Goal: Information Seeking & Learning: Learn about a topic

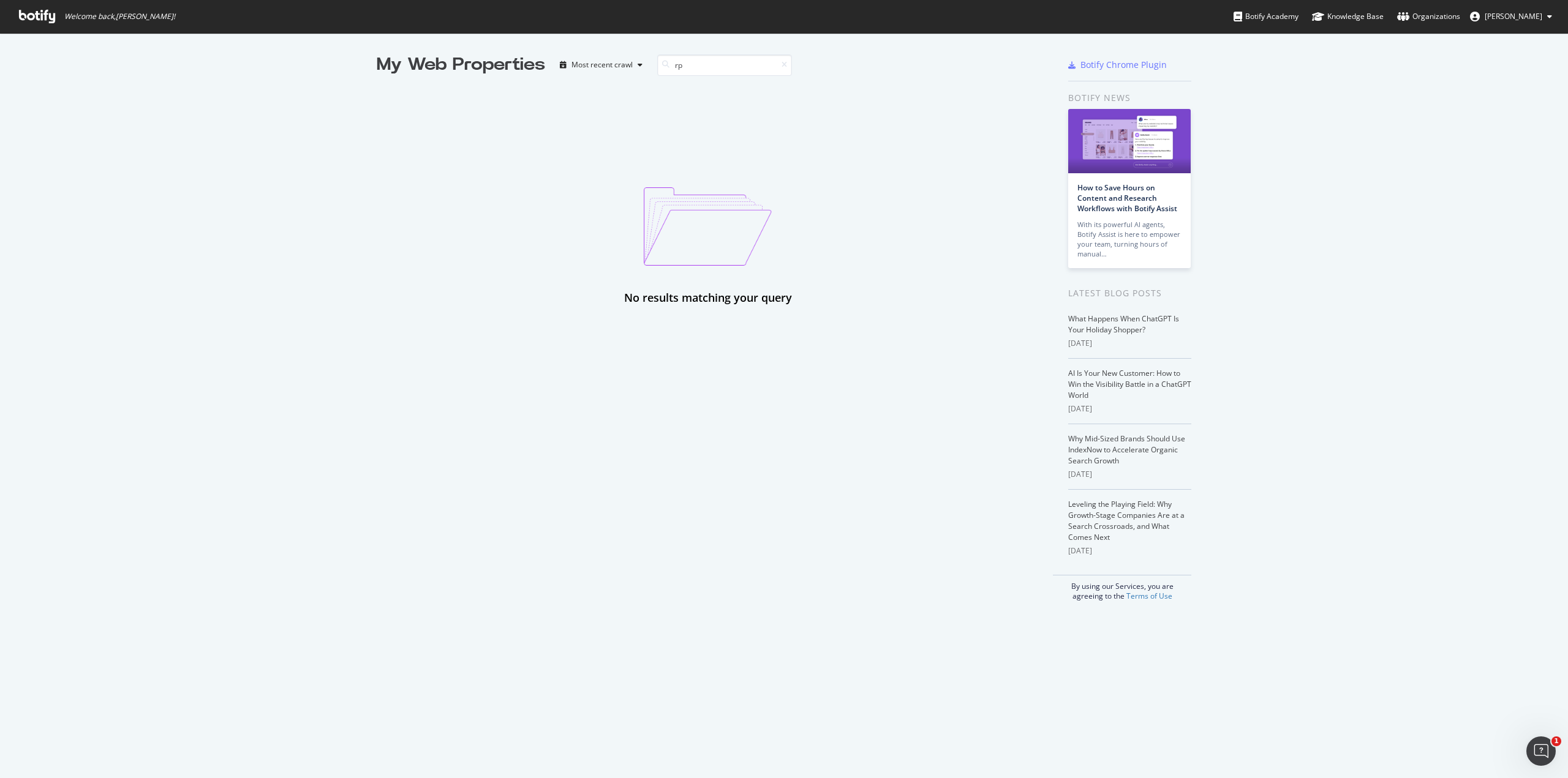
type input "r"
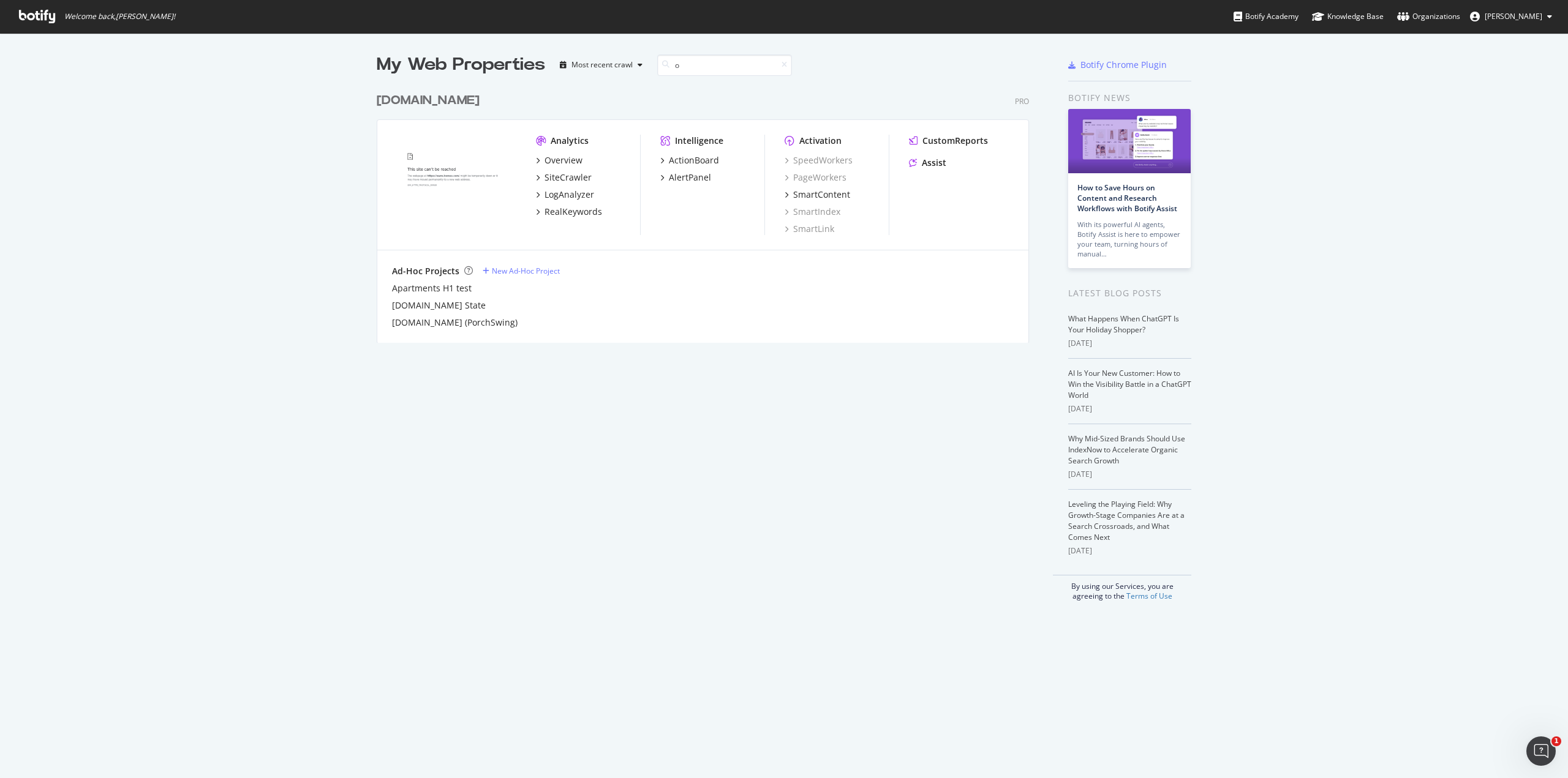
scroll to position [256, 653]
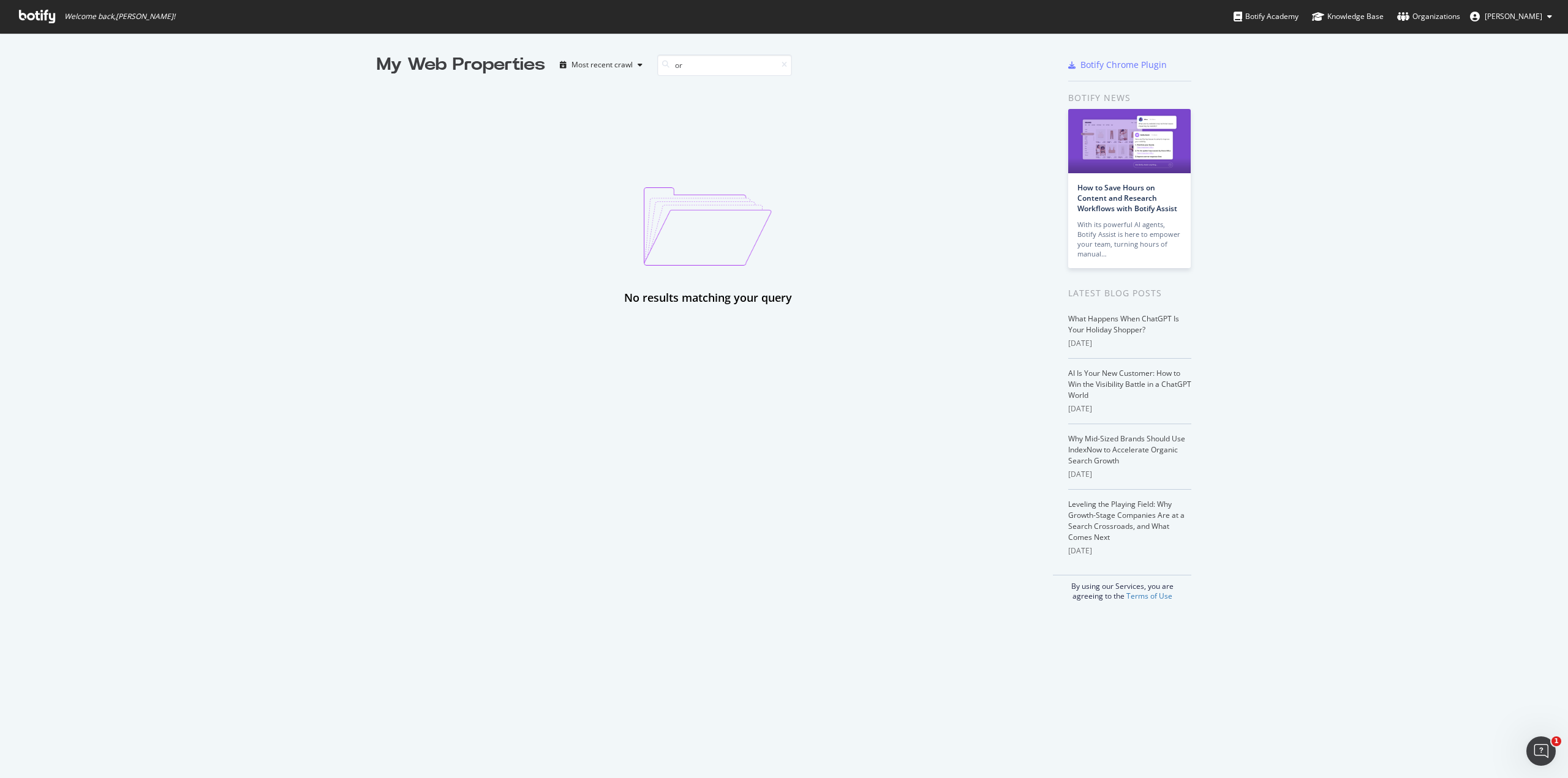
type input "o"
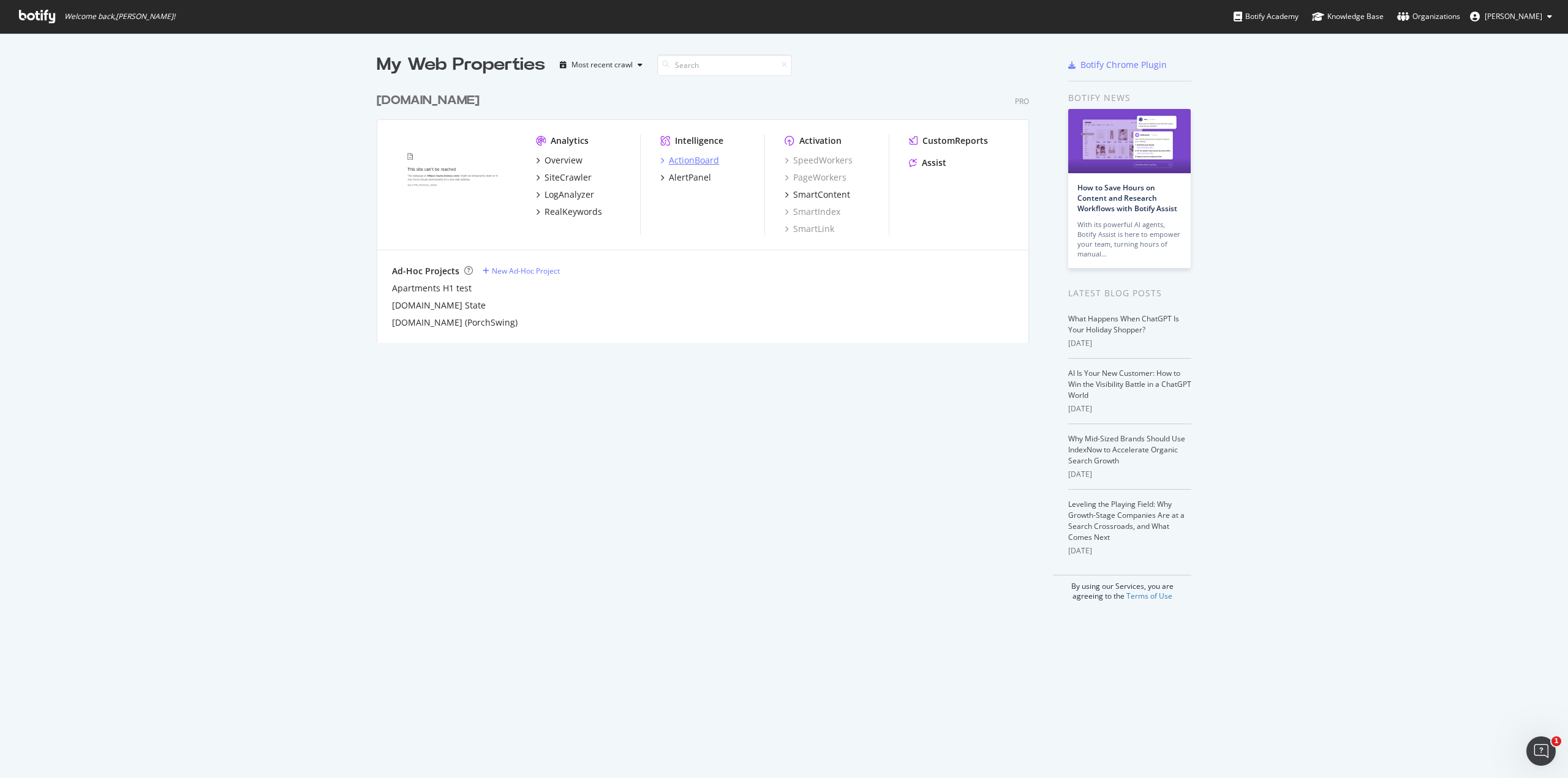
click at [669, 158] on div "ActionBoard" at bounding box center [694, 161] width 51 height 12
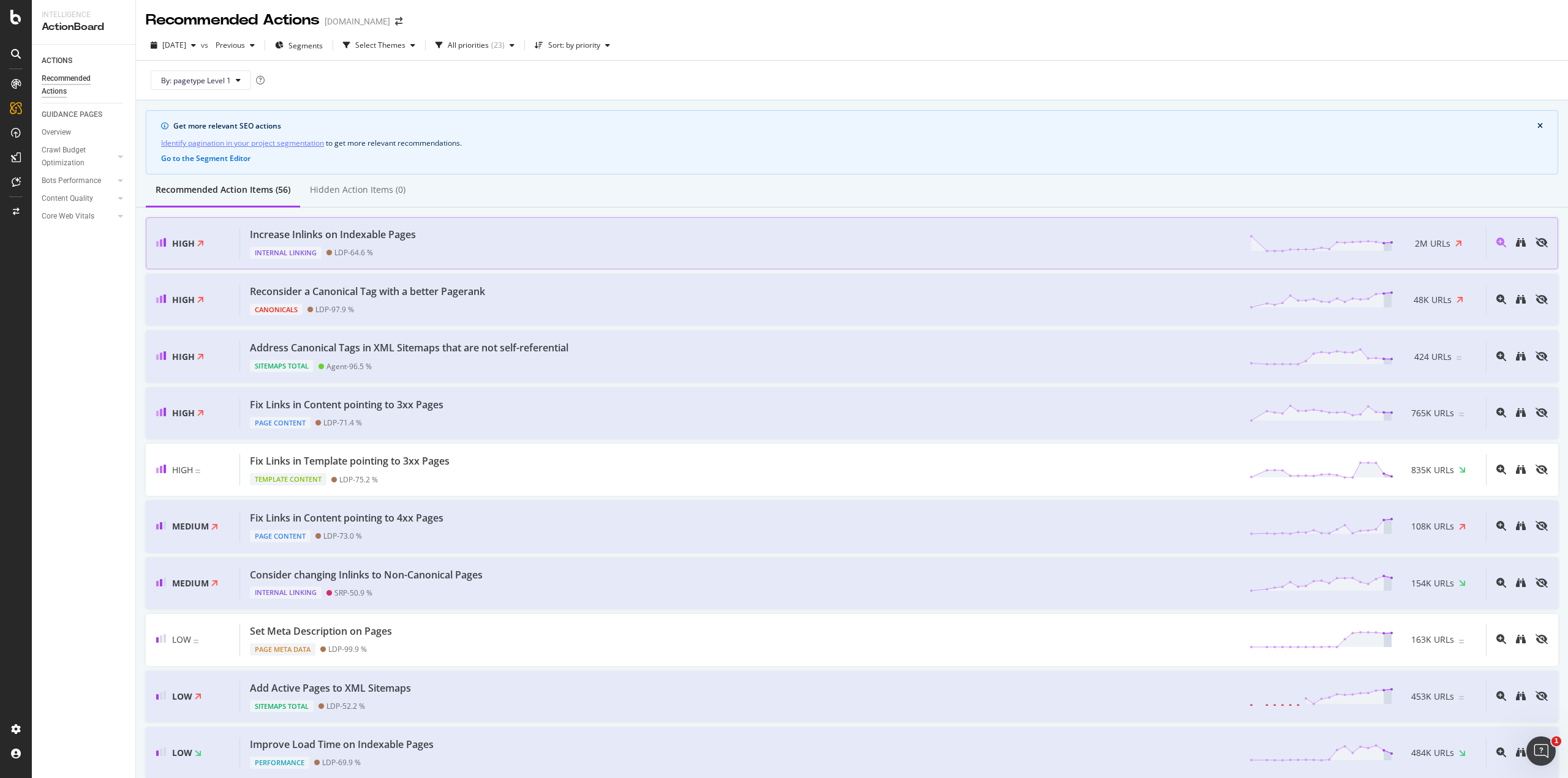
click at [580, 235] on div "Increase Inlinks on Indexable Pages Internal Linking LDP - 64.6 % 2M URLs" at bounding box center [863, 244] width 1246 height 31
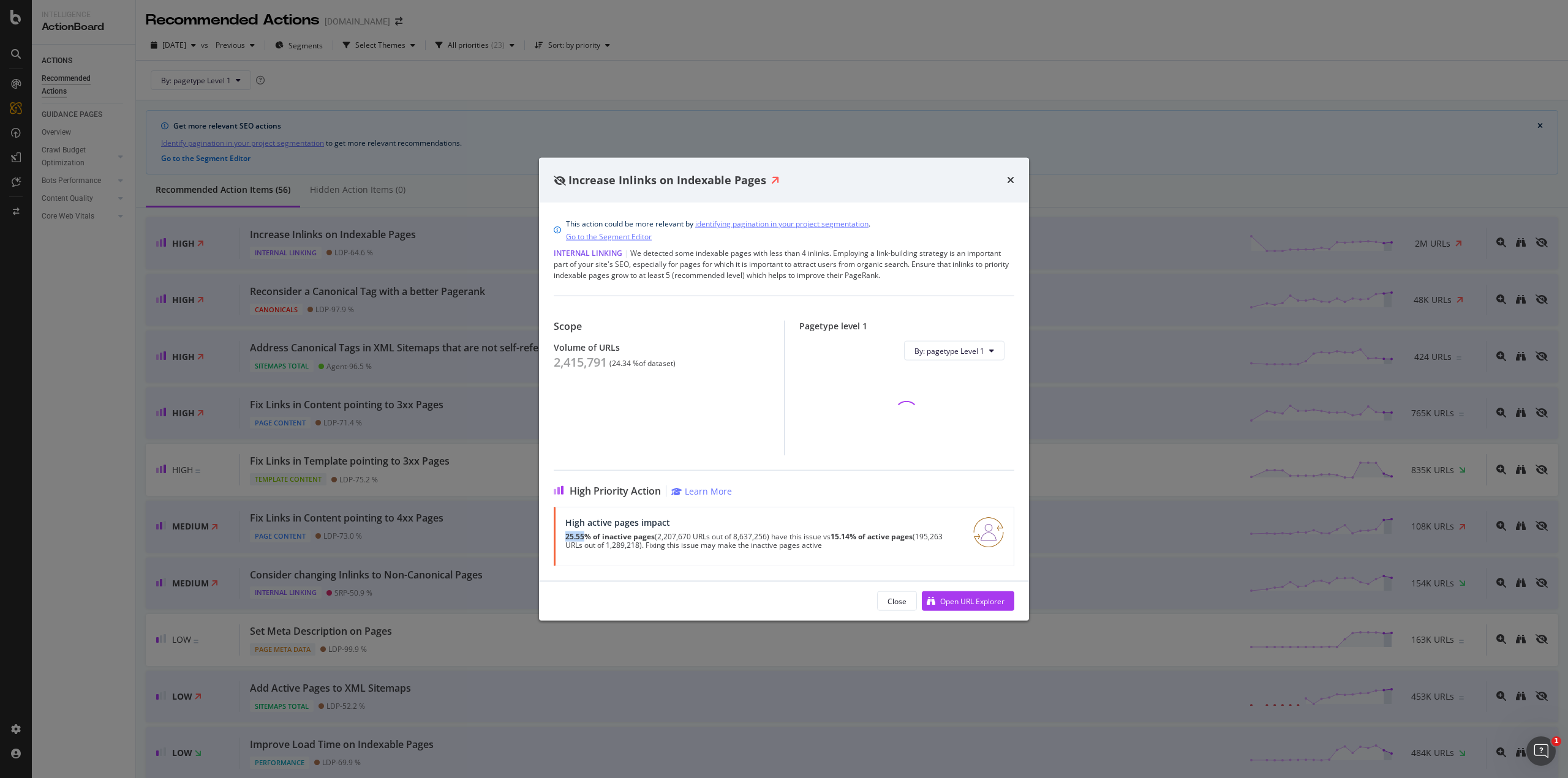
drag, startPoint x: 566, startPoint y: 536, endPoint x: 584, endPoint y: 537, distance: 18.0
click at [584, 537] on strong "25.55% of inactive pages" at bounding box center [610, 537] width 89 height 10
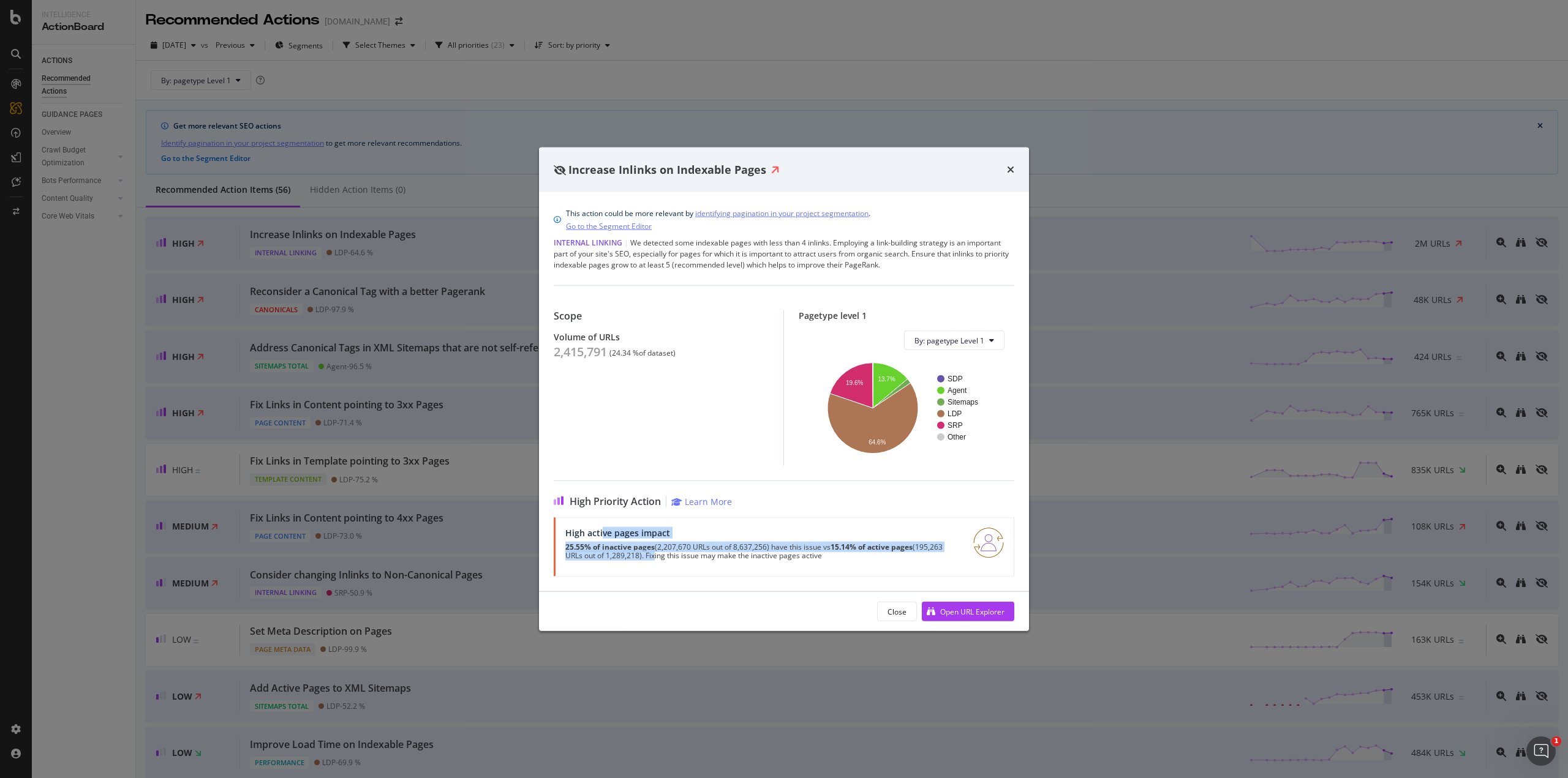
drag, startPoint x: 604, startPoint y: 537, endPoint x: 653, endPoint y: 553, distance: 51.5
click at [653, 553] on div "High active pages impact 25.55% of inactive pages (2,207,670 URLs out of 8,637,…" at bounding box center [762, 547] width 393 height 39
click at [657, 551] on p "25.55% of inactive pages (2,207,670 URLs out of 8,637,256) have this issue vs 1…" at bounding box center [762, 551] width 393 height 17
drag, startPoint x: 778, startPoint y: 546, endPoint x: 814, endPoint y: 551, distance: 36.3
click at [814, 551] on p "25.55% of inactive pages (2,207,670 URLs out of 8,637,256) have this issue vs 1…" at bounding box center [762, 551] width 393 height 17
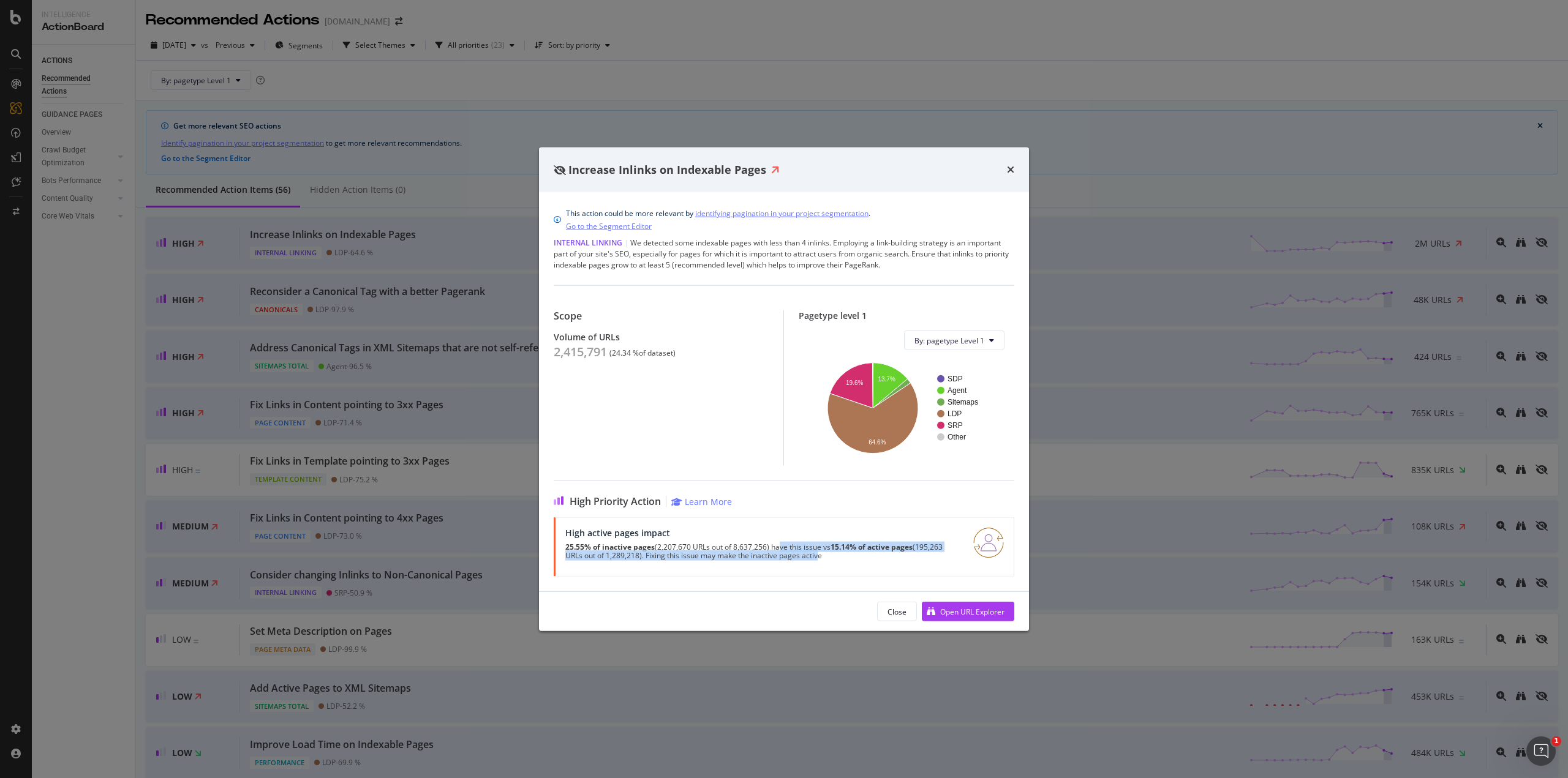
drag, startPoint x: 819, startPoint y: 550, endPoint x: 825, endPoint y: 555, distance: 7.8
click at [820, 550] on p "25.55% of inactive pages (2,207,670 URLs out of 8,637,256) have this issue vs 1…" at bounding box center [762, 551] width 393 height 17
click at [836, 565] on div "High active pages impact 25.55% of inactive pages (2,207,670 URLs out of 8,637,…" at bounding box center [762, 547] width 393 height 39
drag, startPoint x: 685, startPoint y: 556, endPoint x: 799, endPoint y: 558, distance: 114.0
click at [799, 558] on p "25.55% of inactive pages (2,207,670 URLs out of 8,637,256) have this issue vs 1…" at bounding box center [762, 551] width 393 height 17
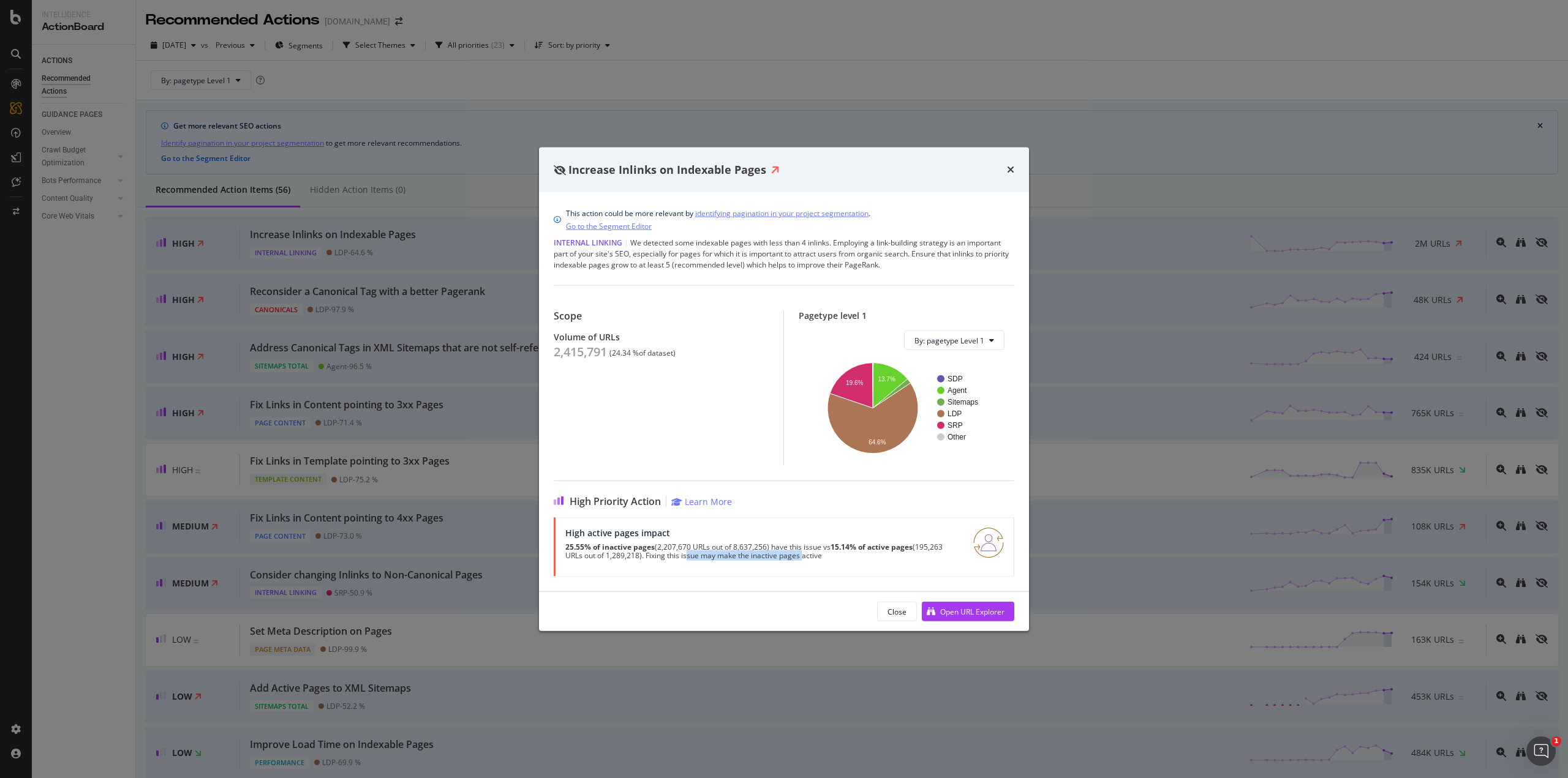
click at [800, 558] on p "25.55% of inactive pages (2,207,670 URLs out of 8,637,256) have this issue vs 1…" at bounding box center [762, 551] width 393 height 17
click at [698, 560] on p "25.55% of inactive pages (2,207,670 URLs out of 8,637,256) have this issue vs 1…" at bounding box center [762, 551] width 393 height 17
click at [971, 340] on span "By: pagetype Level 1" at bounding box center [949, 340] width 70 height 10
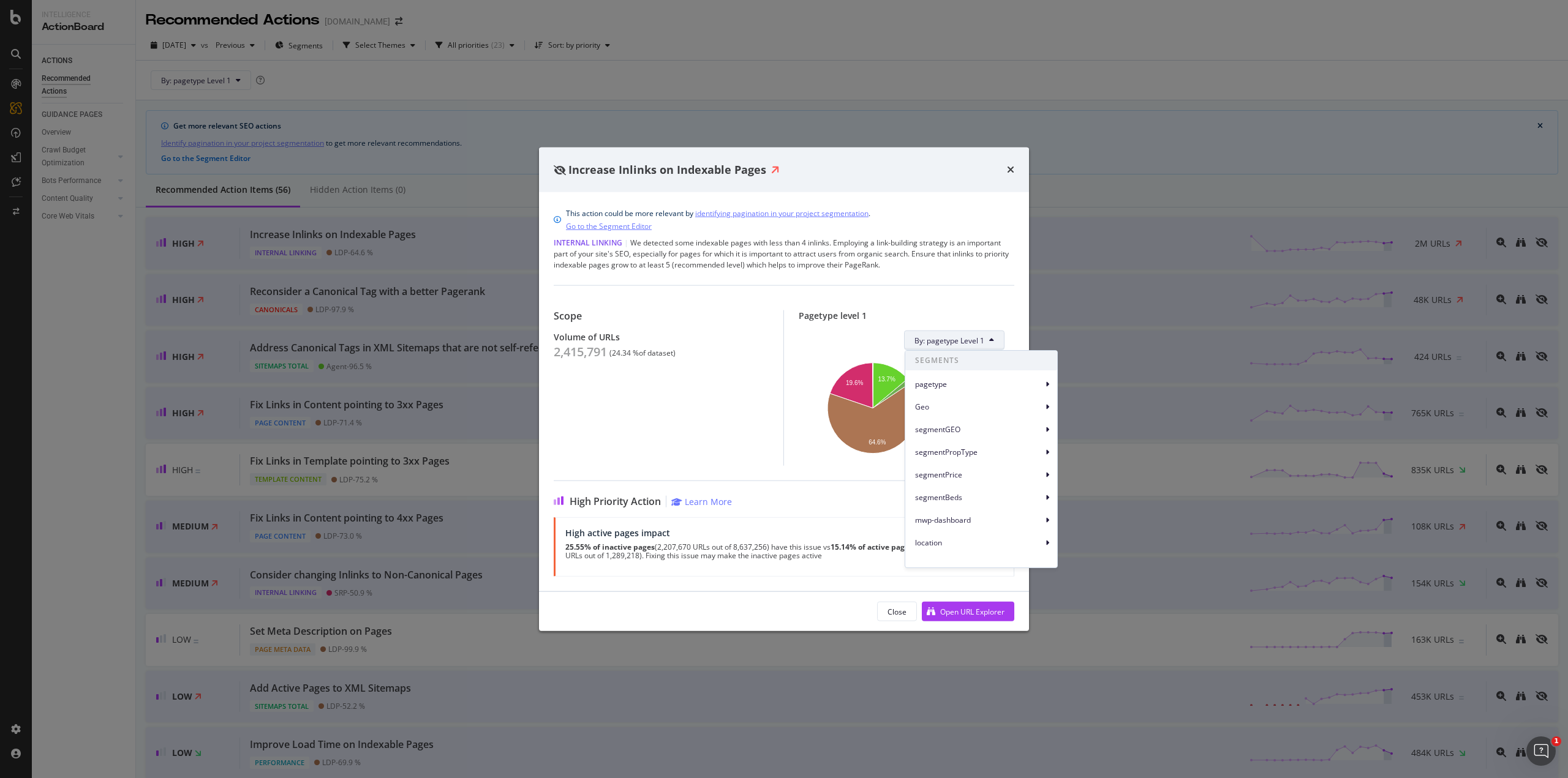
click at [971, 340] on span "By: pagetype Level 1" at bounding box center [949, 340] width 70 height 10
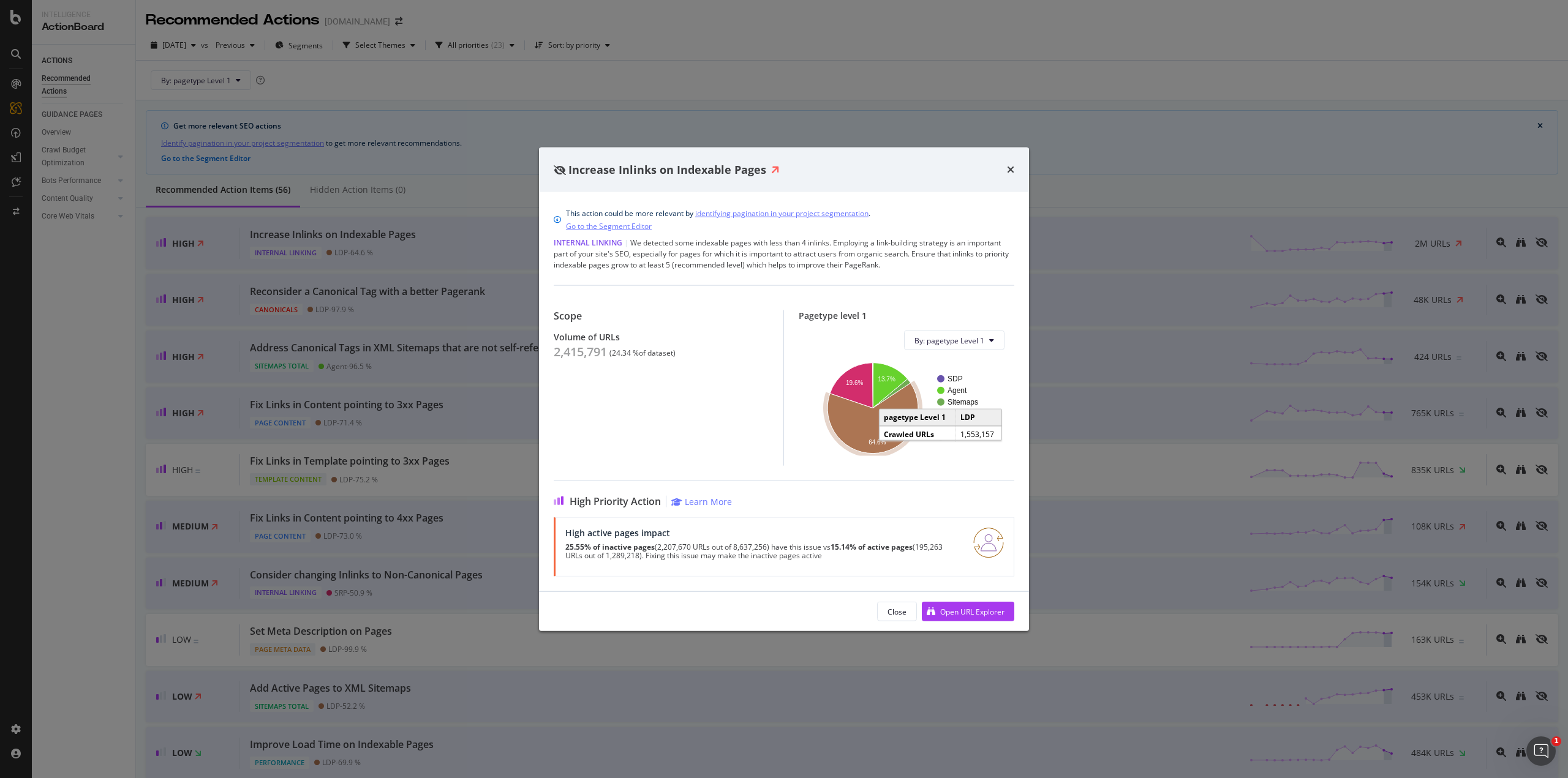
click at [853, 429] on icon "A chart." at bounding box center [873, 418] width 91 height 71
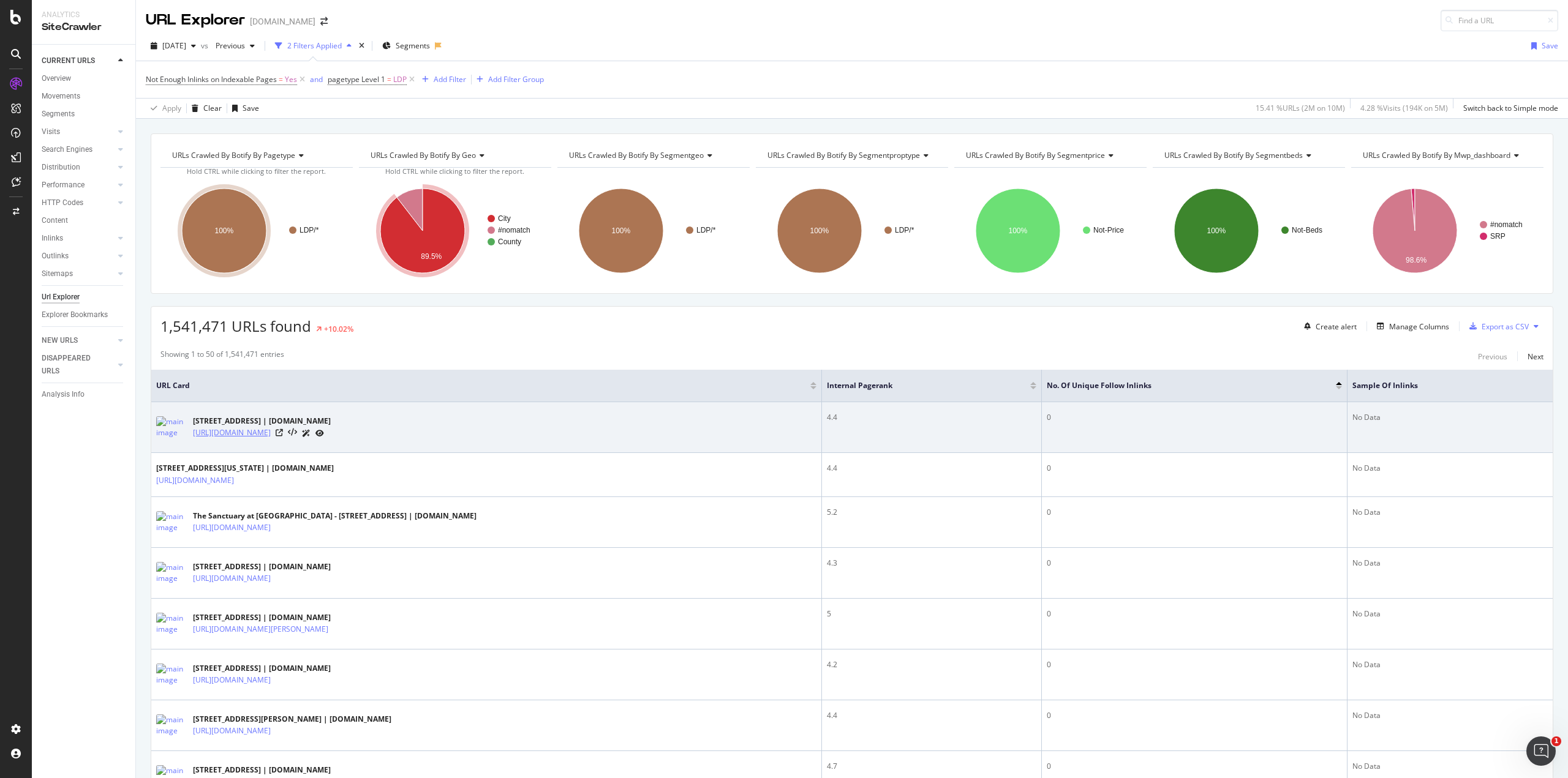
drag, startPoint x: 192, startPoint y: 432, endPoint x: 522, endPoint y: 432, distance: 330.0
click at [522, 432] on div "5502 Fernhill Cir Unit C, Huntington Beach, CA 92649 | Homes.com https://www.ho…" at bounding box center [486, 427] width 660 height 30
copy link "https://www.homes.com/property/5502-fernhill-cir-huntington-beach-ca-unit-c/16q…"
click at [271, 434] on link "https://www.homes.com/property/5502-fernhill-cir-huntington-beach-ca-unit-c/16q…" at bounding box center [232, 432] width 78 height 12
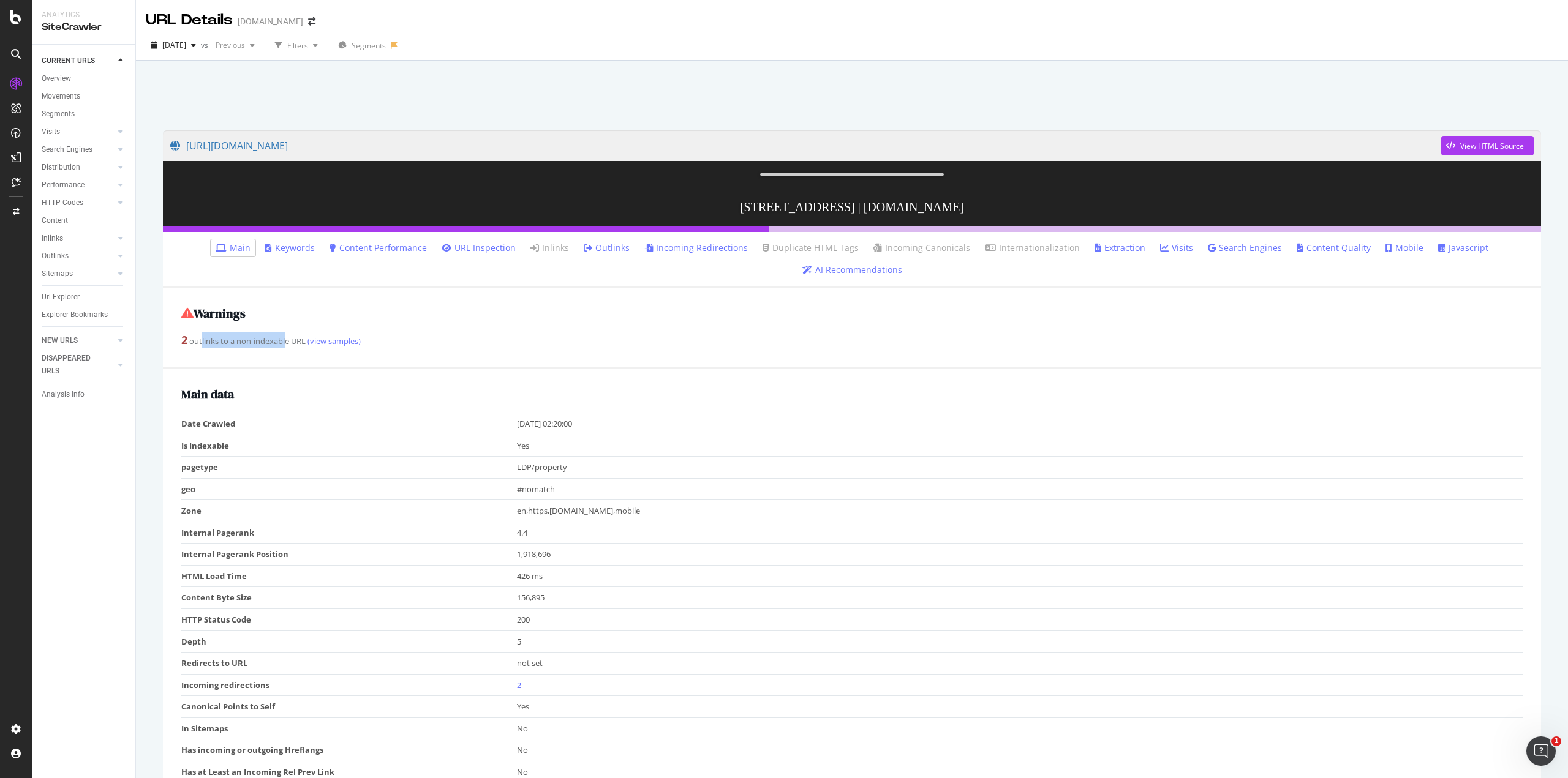
drag, startPoint x: 201, startPoint y: 468, endPoint x: 285, endPoint y: 466, distance: 84.0
click at [285, 349] on div "2 outlinks to a non-indexable URL (view samples)" at bounding box center [852, 340] width 1342 height 16
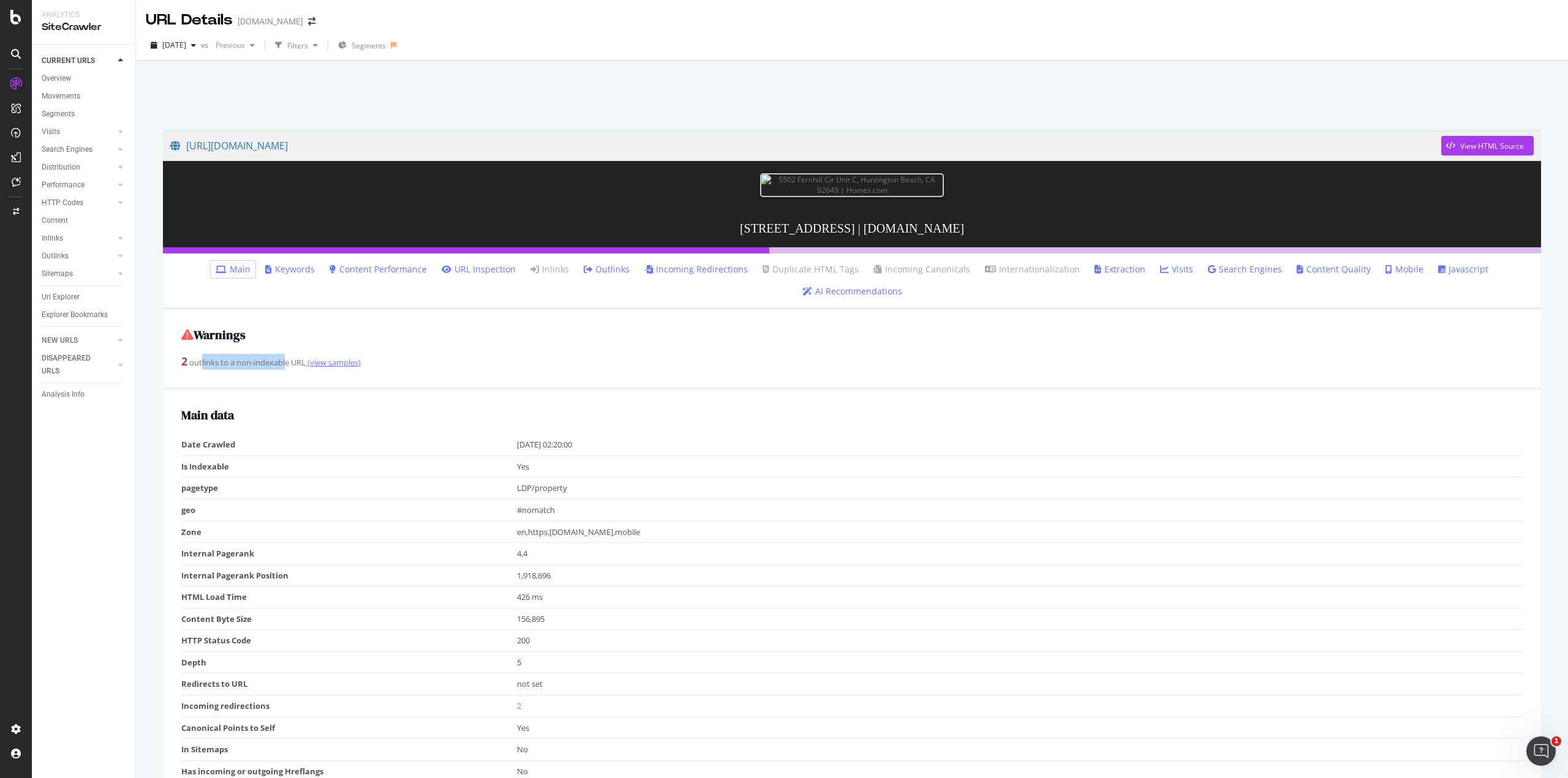
click at [337, 368] on link "(view samples)" at bounding box center [333, 362] width 55 height 11
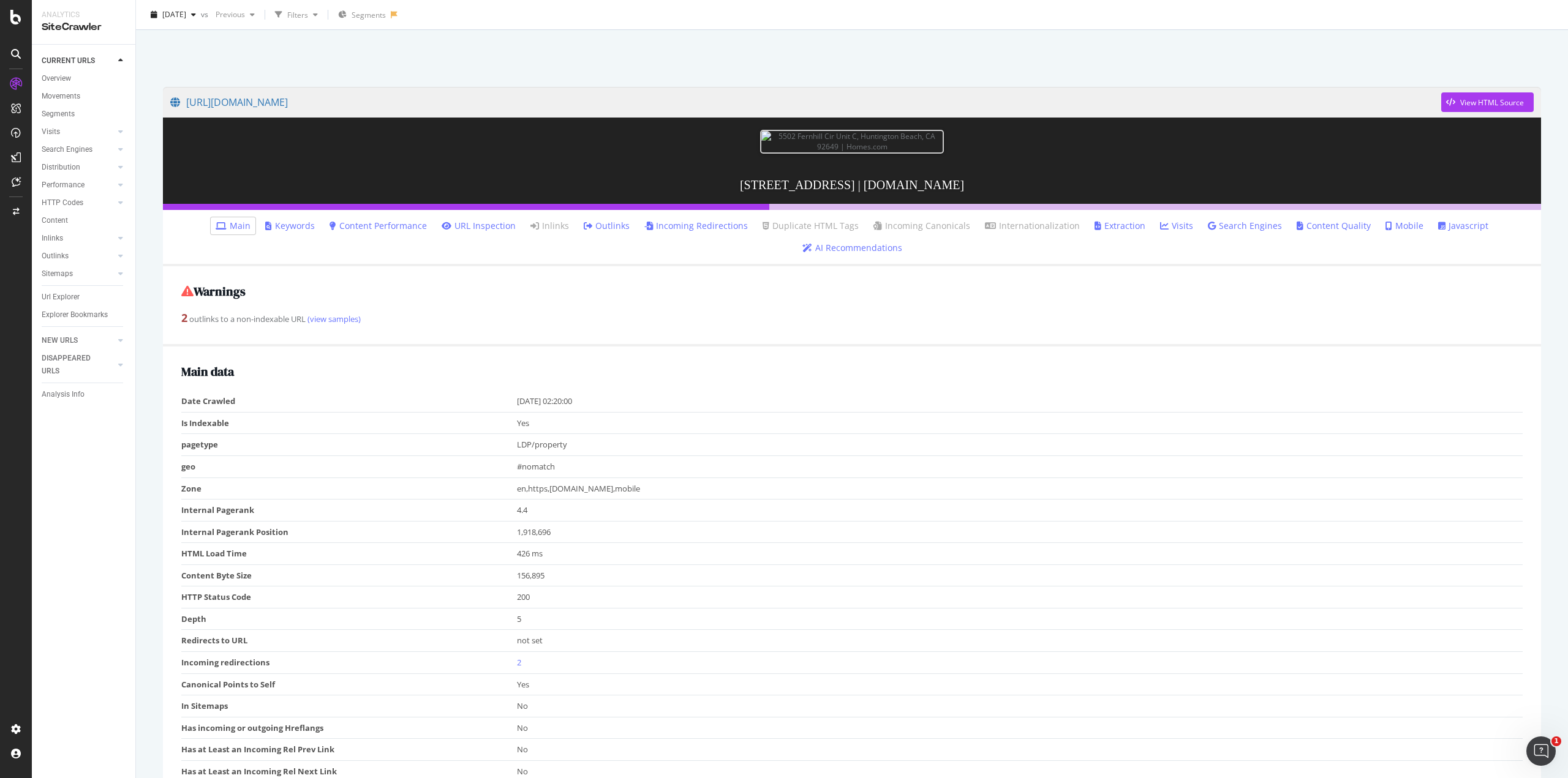
scroll to position [61, 0]
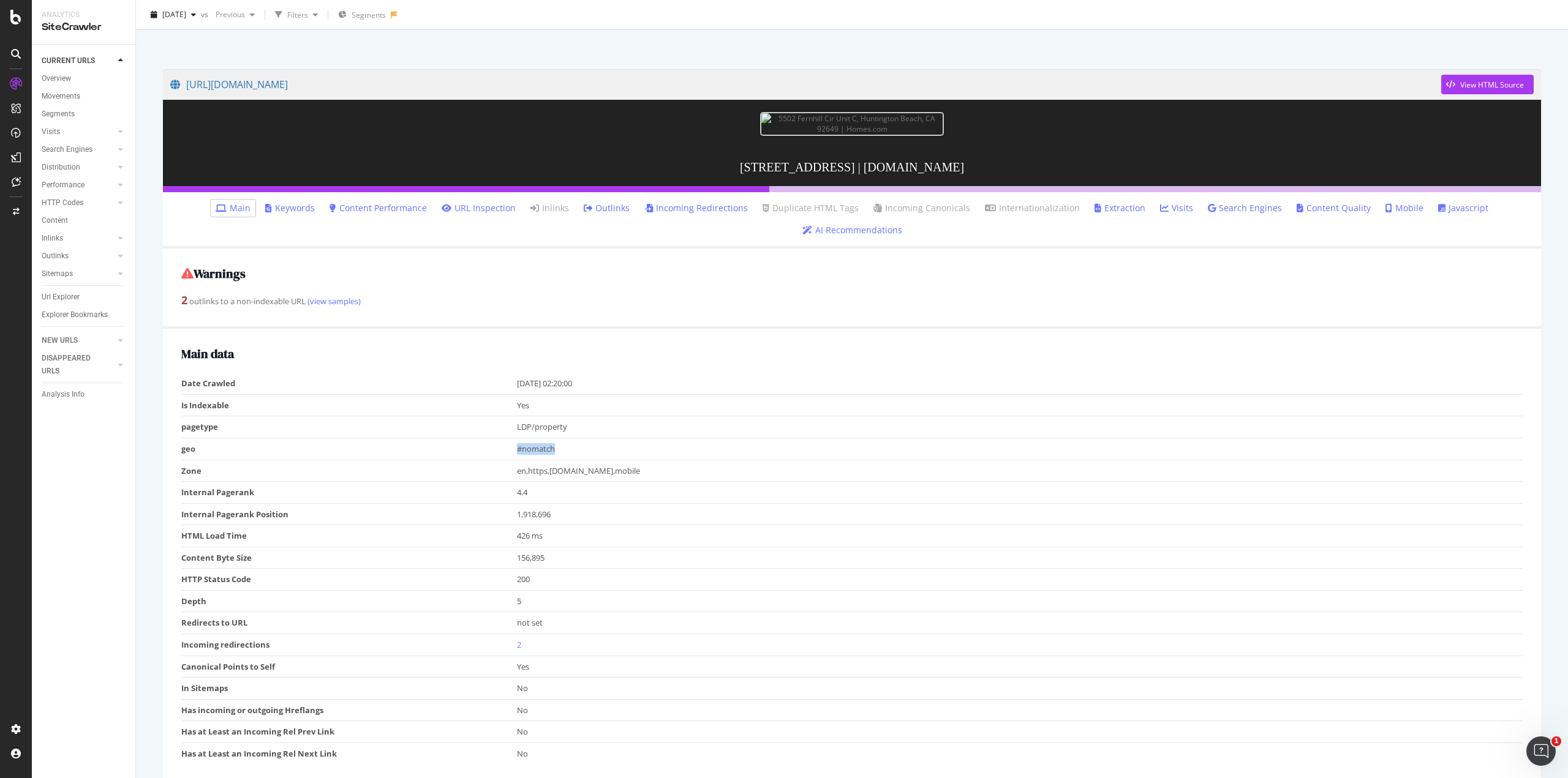
drag, startPoint x: 506, startPoint y: 555, endPoint x: 564, endPoint y: 555, distance: 58.0
click at [564, 460] on tr "geo #nomatch" at bounding box center [852, 449] width 1342 height 22
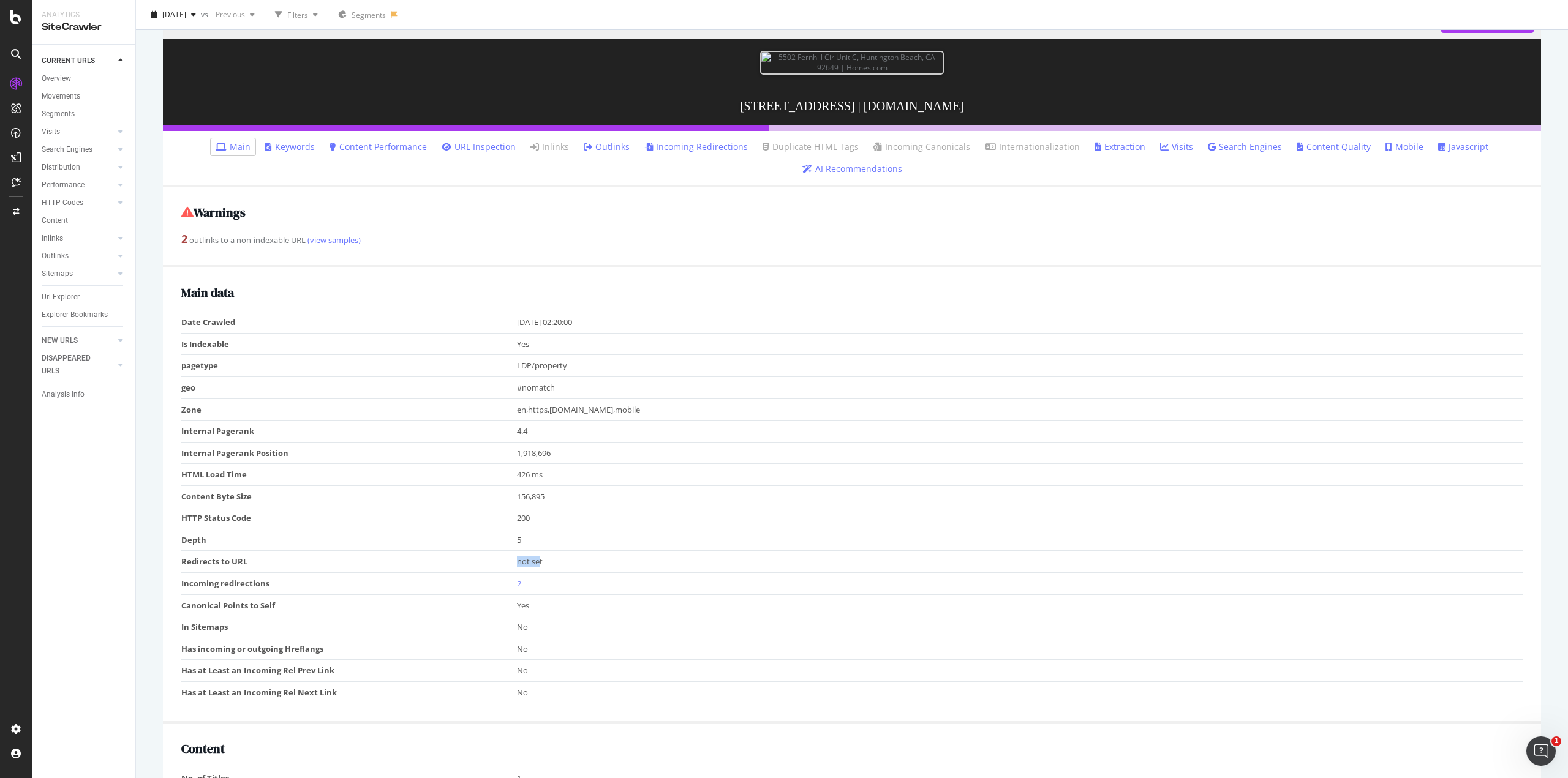
drag, startPoint x: 515, startPoint y: 670, endPoint x: 538, endPoint y: 670, distance: 23.0
click at [538, 568] on div "not set" at bounding box center [1017, 562] width 1001 height 12
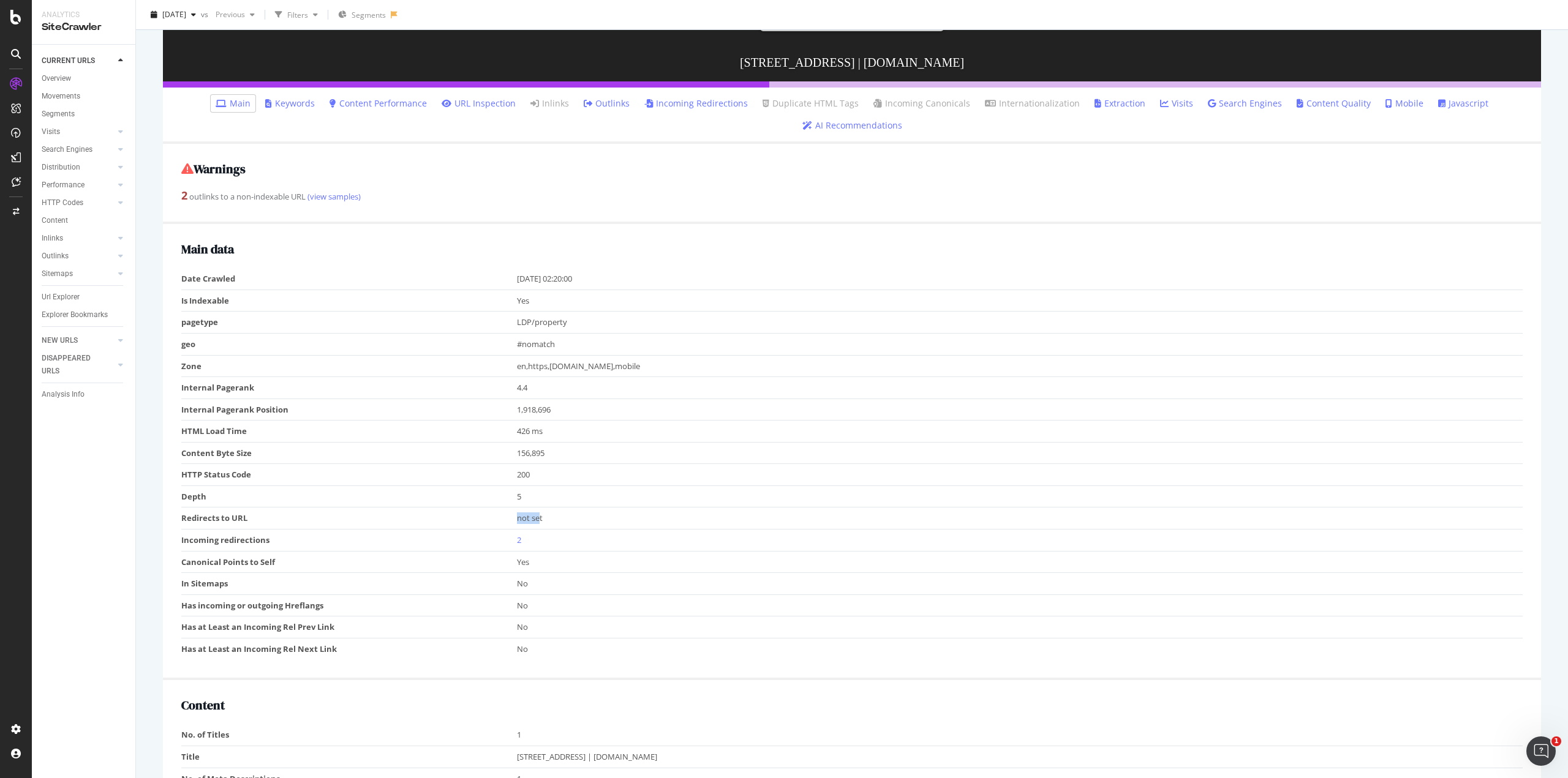
scroll to position [184, 0]
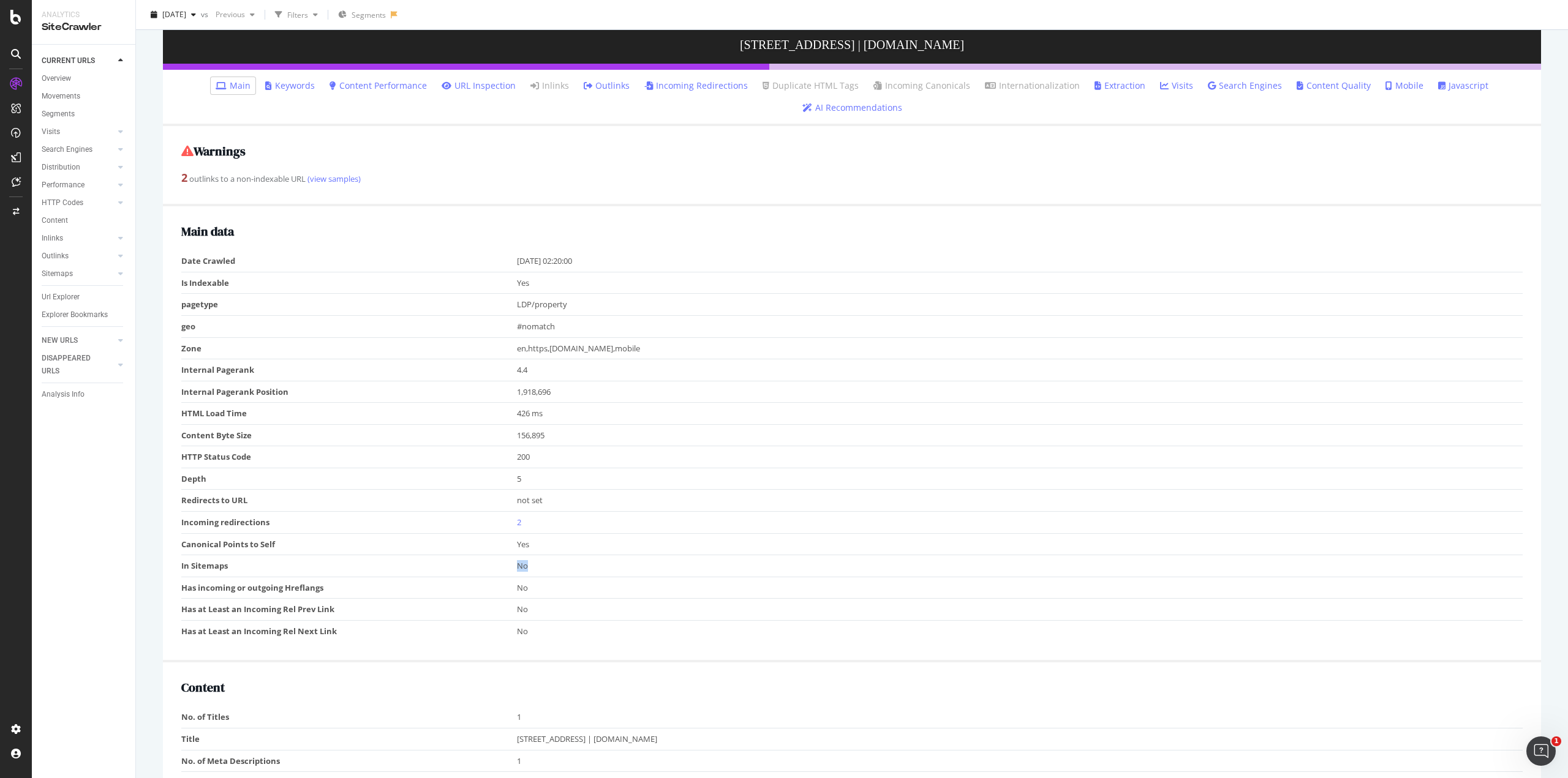
drag, startPoint x: 515, startPoint y: 669, endPoint x: 524, endPoint y: 669, distance: 9.0
click at [524, 577] on td "No" at bounding box center [1020, 566] width 1007 height 22
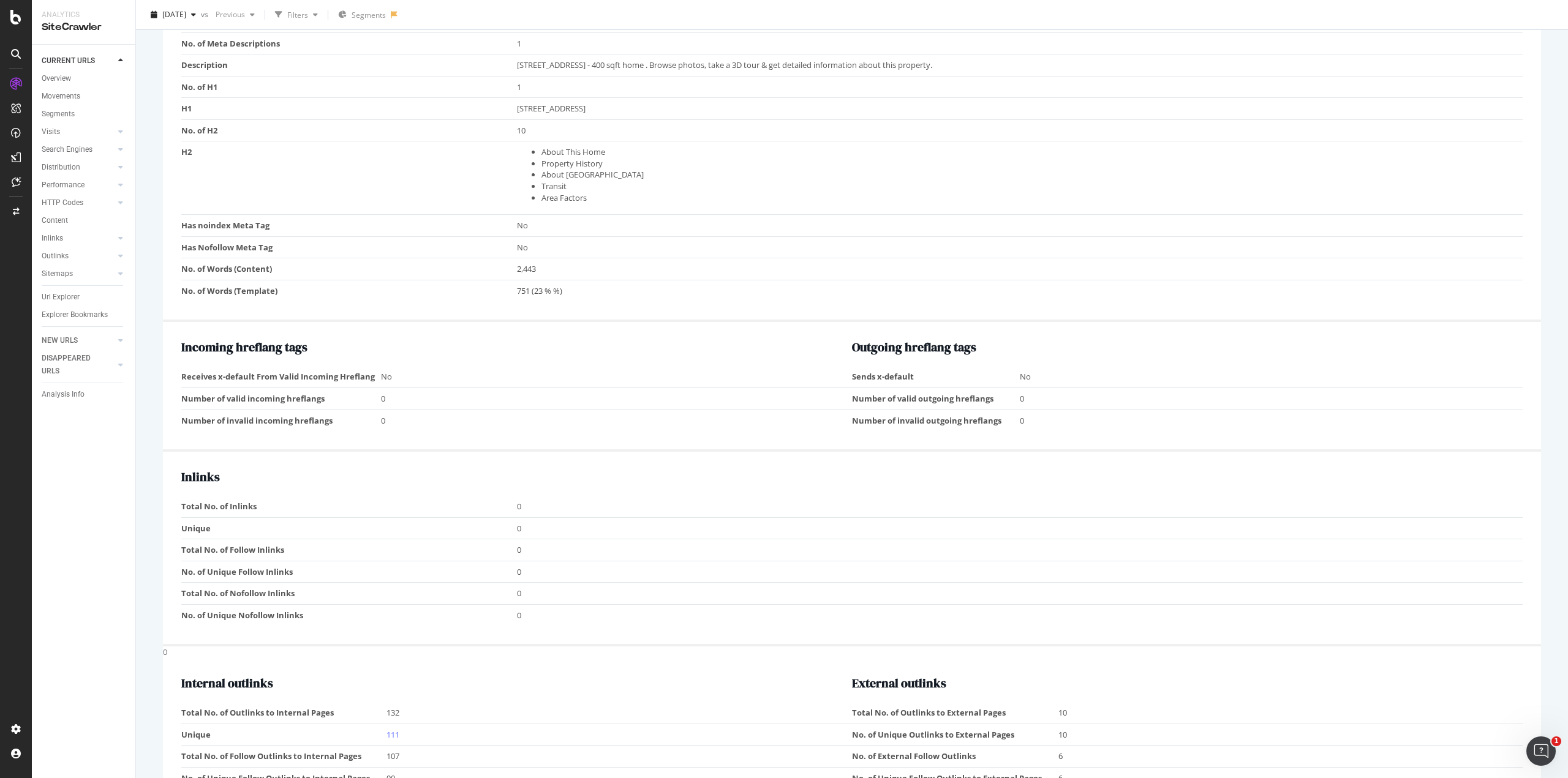
scroll to position [918, 0]
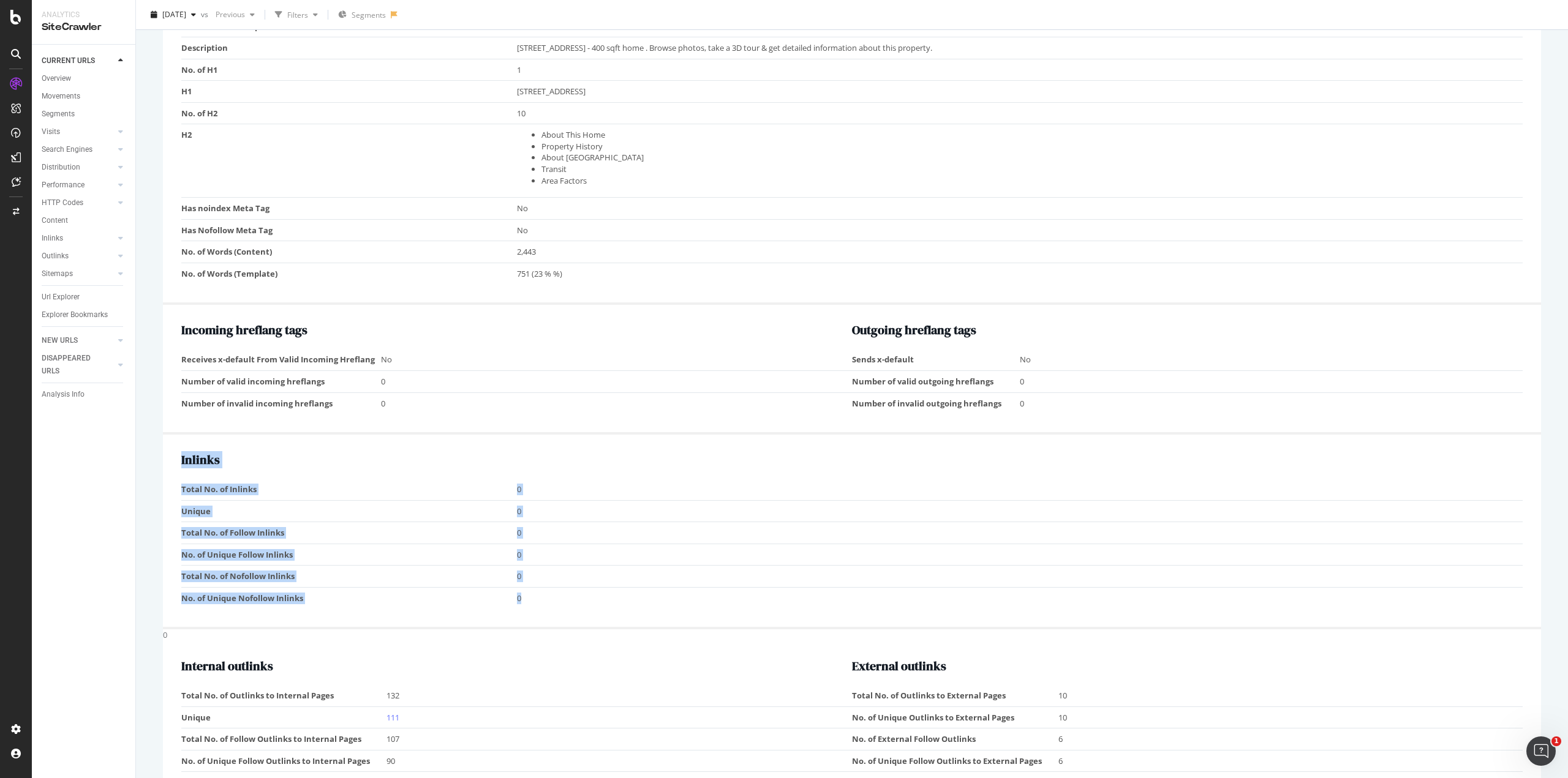
drag, startPoint x: 182, startPoint y: 566, endPoint x: 524, endPoint y: 705, distance: 369.2
click at [524, 629] on div "Inlinks Total No. of Inlinks 0 Unique 0 Total No. of Follow Inlinks 0 No. of Un…" at bounding box center [852, 532] width 1378 height 195
click at [524, 609] on td "0" at bounding box center [1020, 597] width 1007 height 22
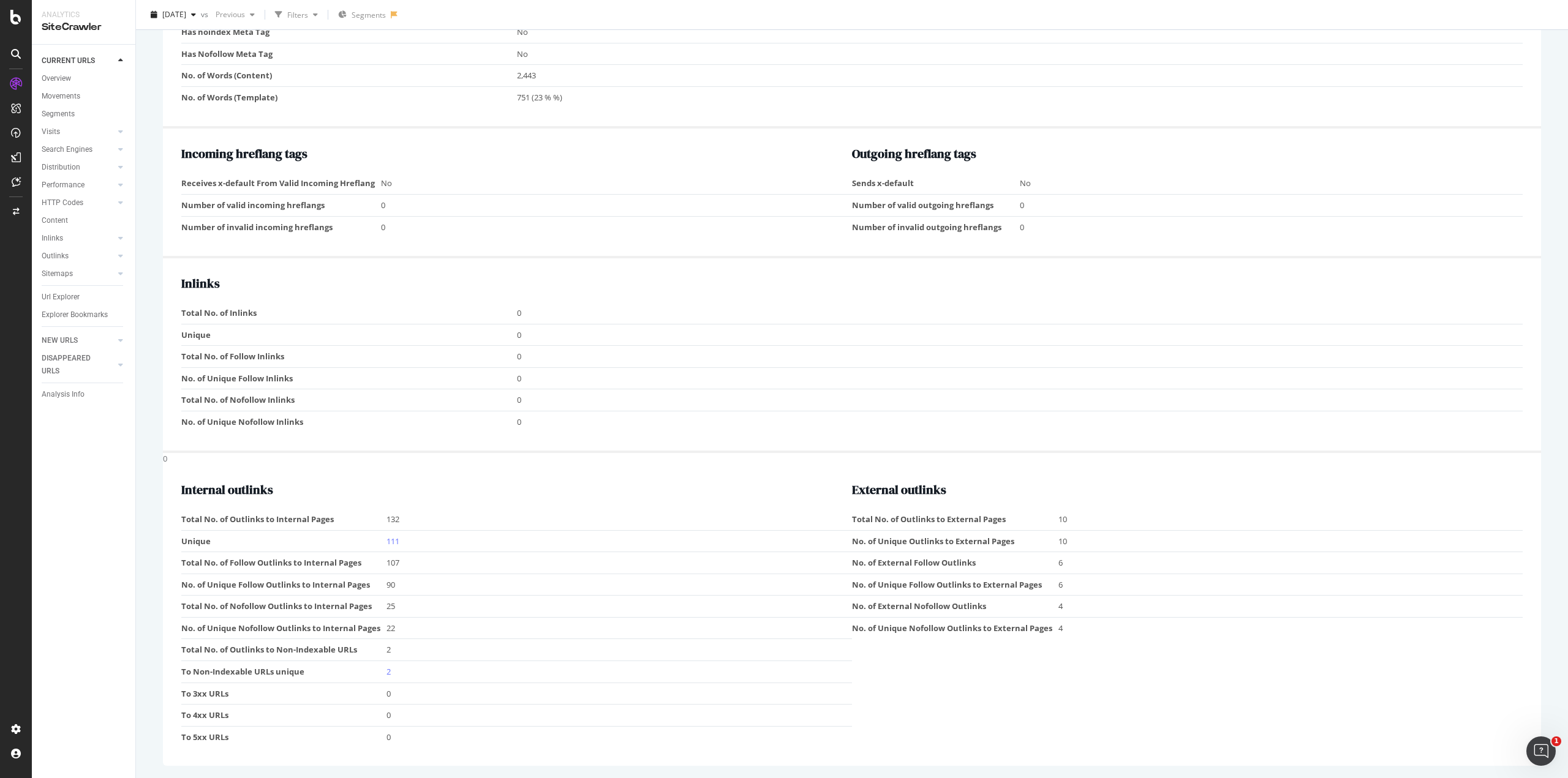
scroll to position [1201, 0]
drag, startPoint x: 374, startPoint y: 539, endPoint x: 404, endPoint y: 539, distance: 30.0
click at [404, 539] on tr "Unique 111" at bounding box center [517, 542] width 671 height 22
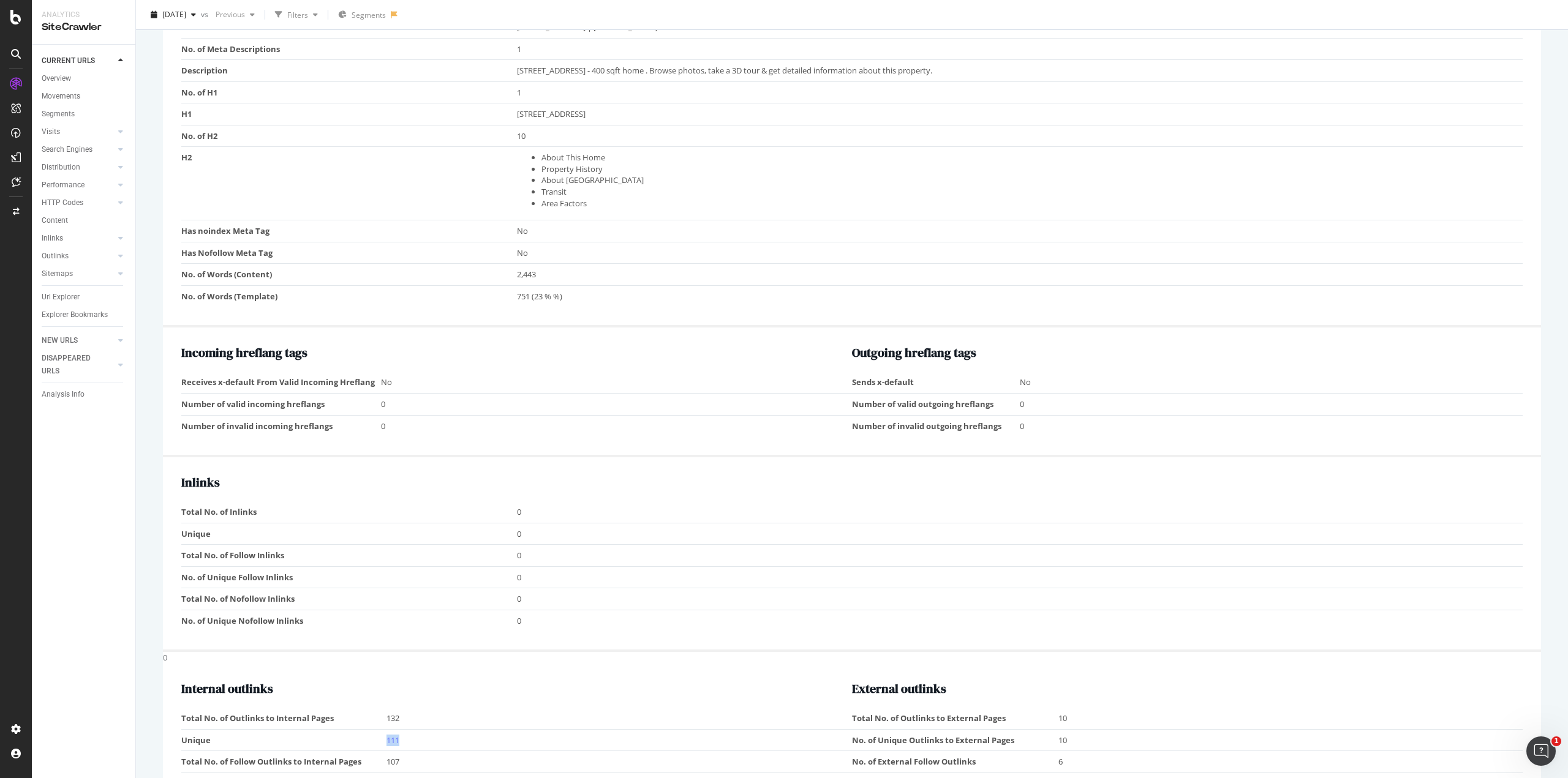
scroll to position [895, 0]
